Goal: Share content: Share content

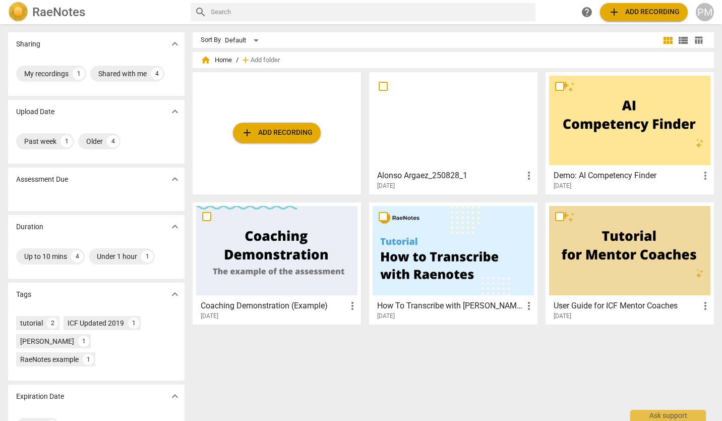
click at [293, 131] on span "add Add recording" at bounding box center [277, 133] width 72 height 12
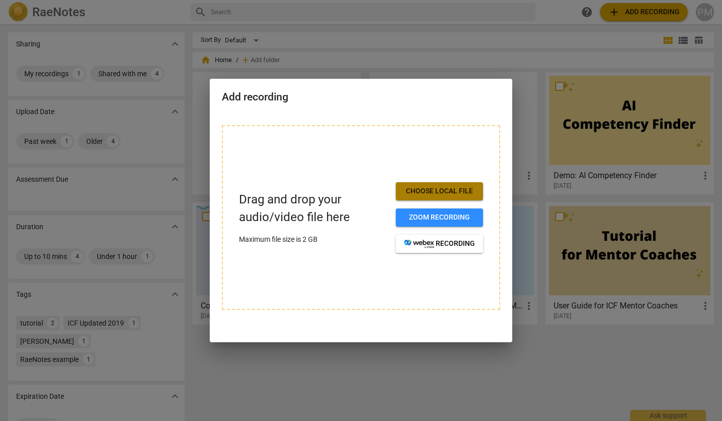
click at [444, 193] on span "Choose local file" at bounding box center [439, 191] width 71 height 10
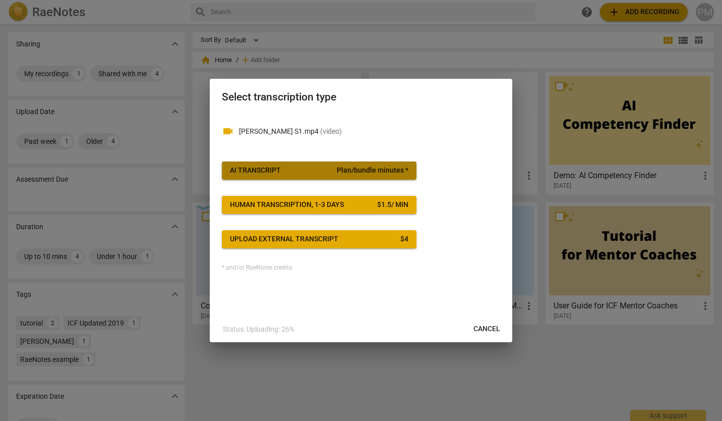
click at [270, 170] on div "AI Transcript" at bounding box center [255, 170] width 51 height 10
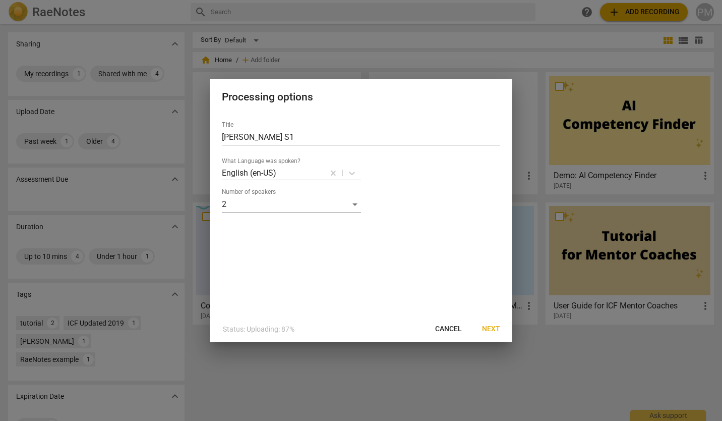
click at [489, 326] on span "Next" at bounding box center [491, 329] width 18 height 10
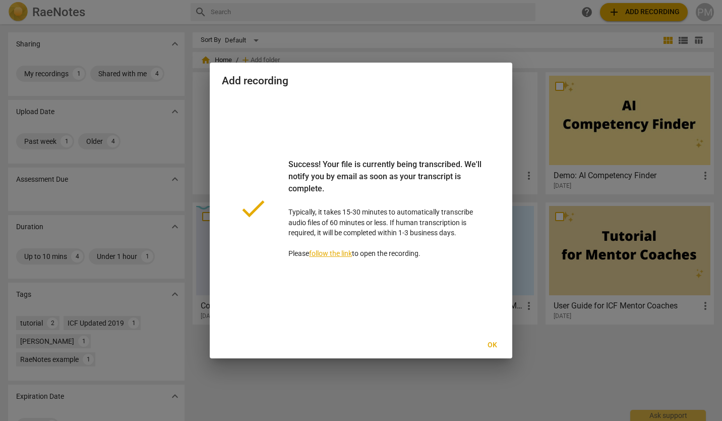
click at [494, 347] on span "Ok" at bounding box center [492, 345] width 16 height 10
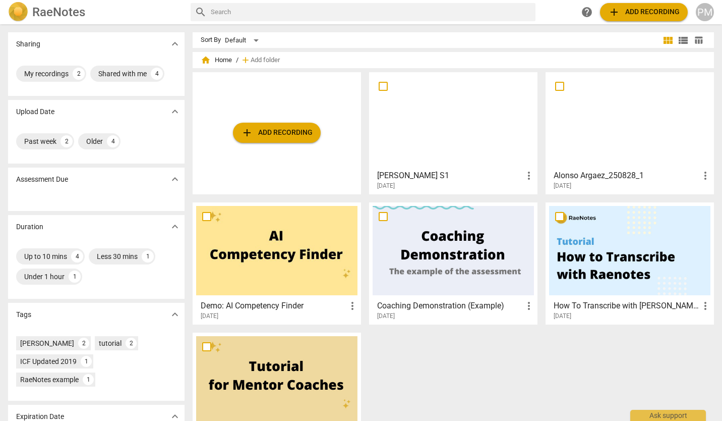
click at [528, 177] on span "more_vert" at bounding box center [529, 176] width 12 height 12
click at [485, 180] on div at bounding box center [361, 210] width 722 height 421
click at [381, 85] on input "checkbox" at bounding box center [383, 86] width 21 height 12
checkbox input "false"
click at [381, 85] on input "checkbox" at bounding box center [383, 86] width 21 height 12
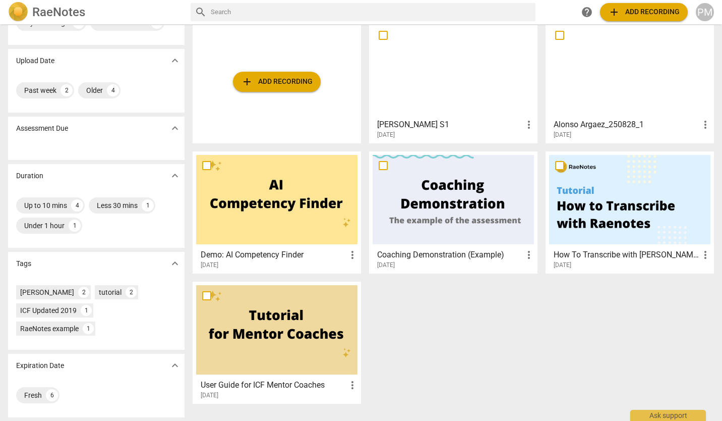
scroll to position [51, 0]
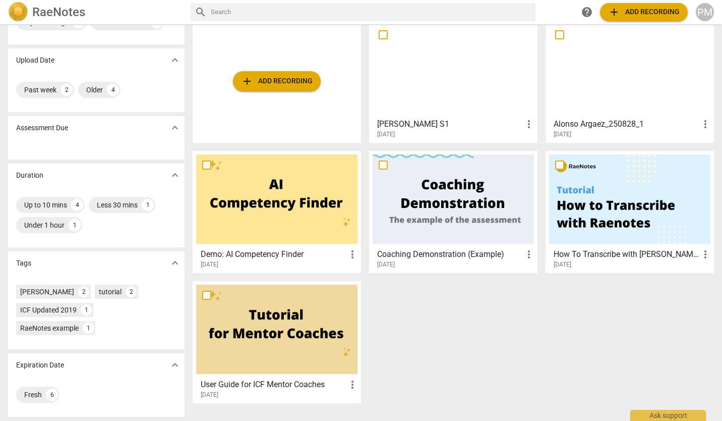
click at [527, 118] on span "more_vert" at bounding box center [529, 124] width 12 height 12
click at [444, 133] on div at bounding box center [361, 210] width 722 height 421
click at [527, 125] on span "more_vert" at bounding box center [529, 124] width 12 height 12
click at [506, 29] on div at bounding box center [361, 210] width 722 height 421
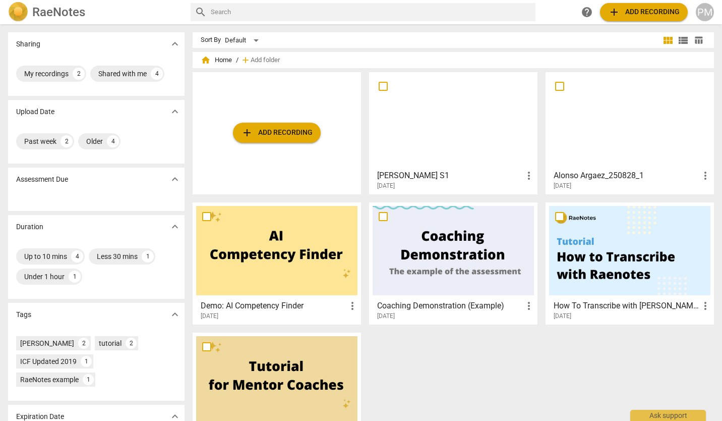
scroll to position [0, 0]
click at [464, 82] on div at bounding box center [453, 120] width 161 height 89
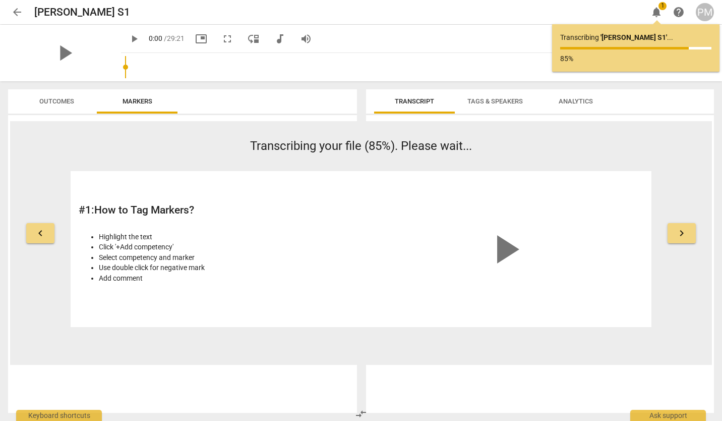
click at [657, 8] on span "notifications" at bounding box center [657, 12] width 12 height 12
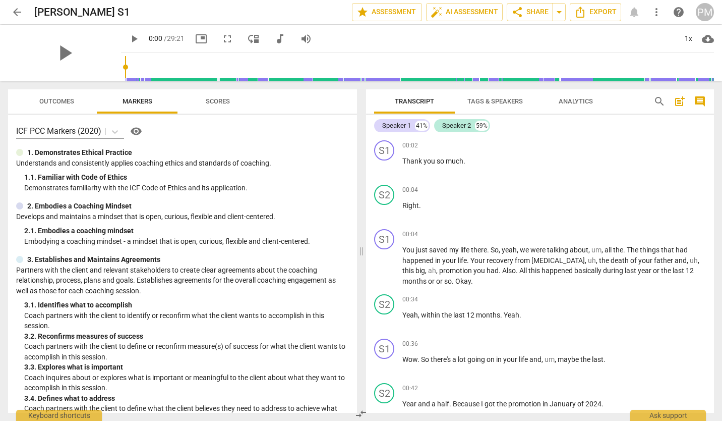
click at [622, 34] on div "play_arrow 0:00 / 29:21 picture_in_picture fullscreen move_down audiotrack volu…" at bounding box center [417, 39] width 593 height 28
click at [491, 94] on button "Tags & Speakers" at bounding box center [495, 101] width 81 height 24
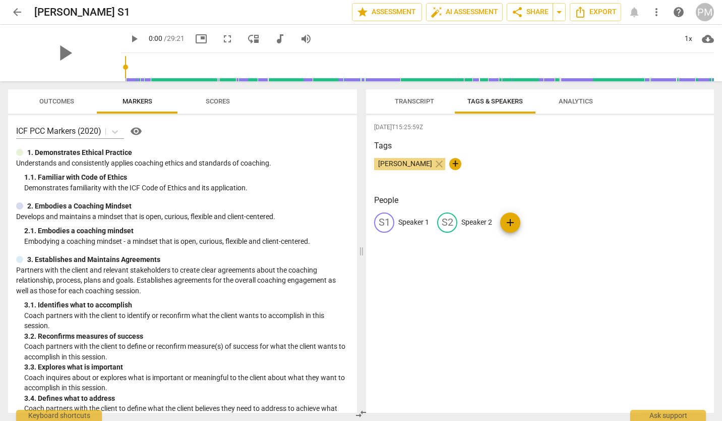
click at [414, 99] on span "Transcript" at bounding box center [414, 101] width 39 height 8
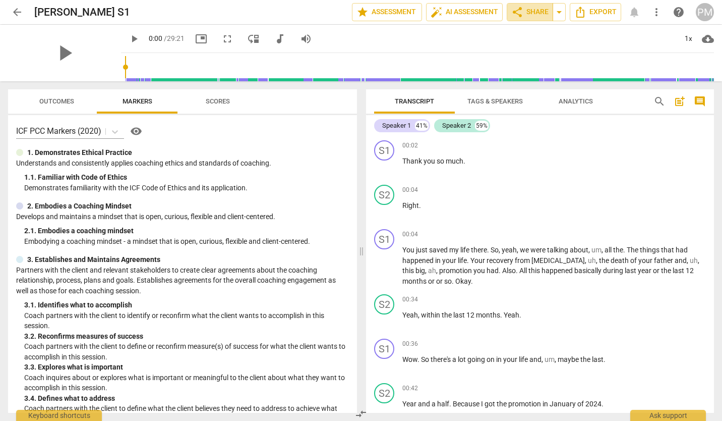
click at [530, 8] on span "share Share" at bounding box center [530, 12] width 37 height 12
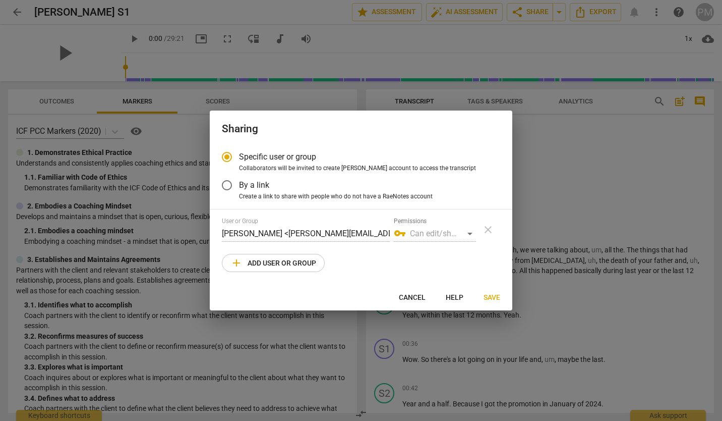
click at [258, 262] on span "add Add user or group" at bounding box center [274, 263] width 86 height 12
radio input "false"
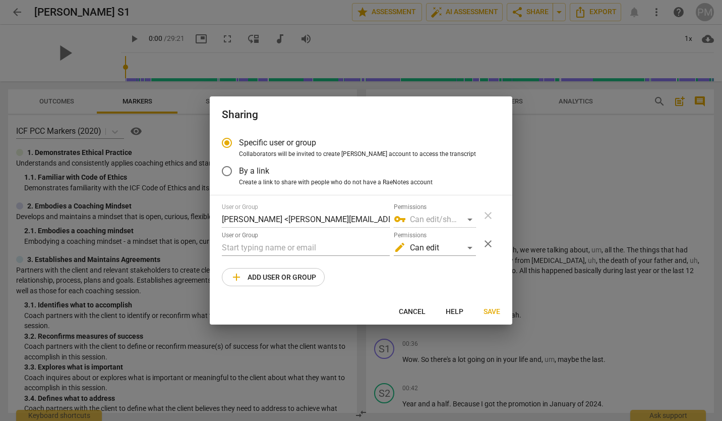
click at [250, 246] on input "text" at bounding box center [306, 248] width 168 height 16
type input "[PERSON_NAME][EMAIL_ADDRESS][PERSON_NAME][DOMAIN_NAME]"
click at [492, 309] on span "Save" at bounding box center [492, 312] width 17 height 10
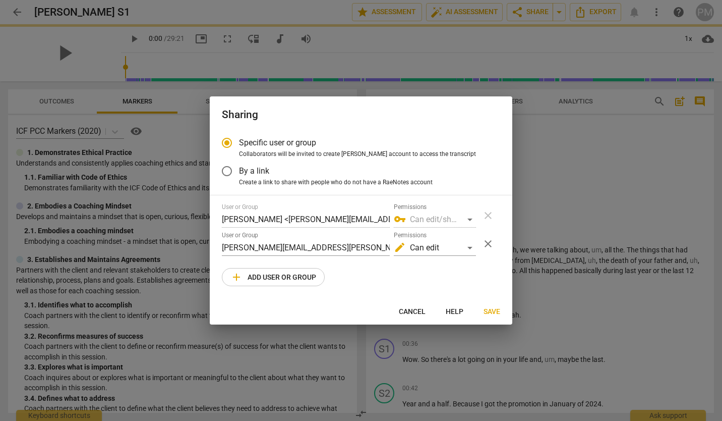
radio input "false"
type input "[PERSON_NAME] <[PERSON_NAME][EMAIL_ADDRESS][PERSON_NAME][DOMAIN_NAME]>"
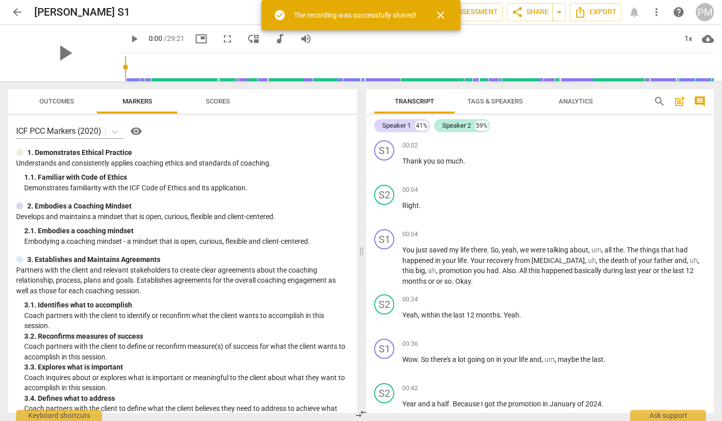
click at [613, 42] on div "play_arrow 0:00 / 29:21 picture_in_picture fullscreen move_down audiotrack volu…" at bounding box center [417, 39] width 593 height 28
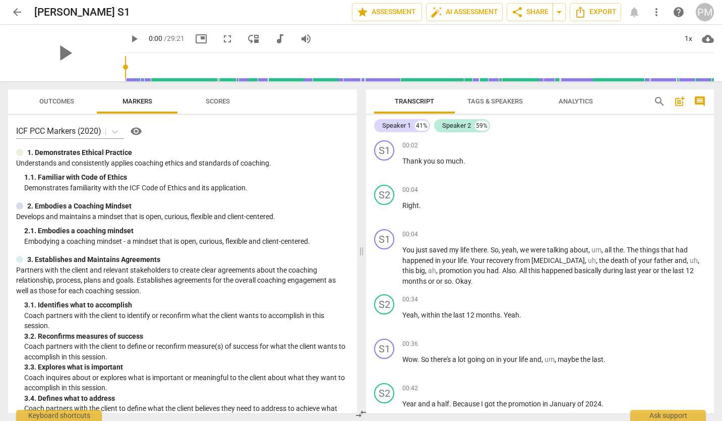
click at [623, 126] on div "Speaker 1 41% Speaker 2 59%" at bounding box center [540, 125] width 332 height 17
click at [615, 97] on span "Analytics" at bounding box center [576, 102] width 81 height 14
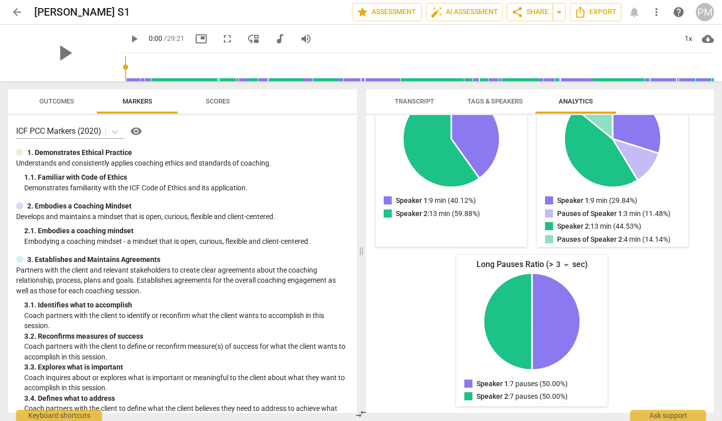
scroll to position [158, 0]
